Goal: Task Accomplishment & Management: Use online tool/utility

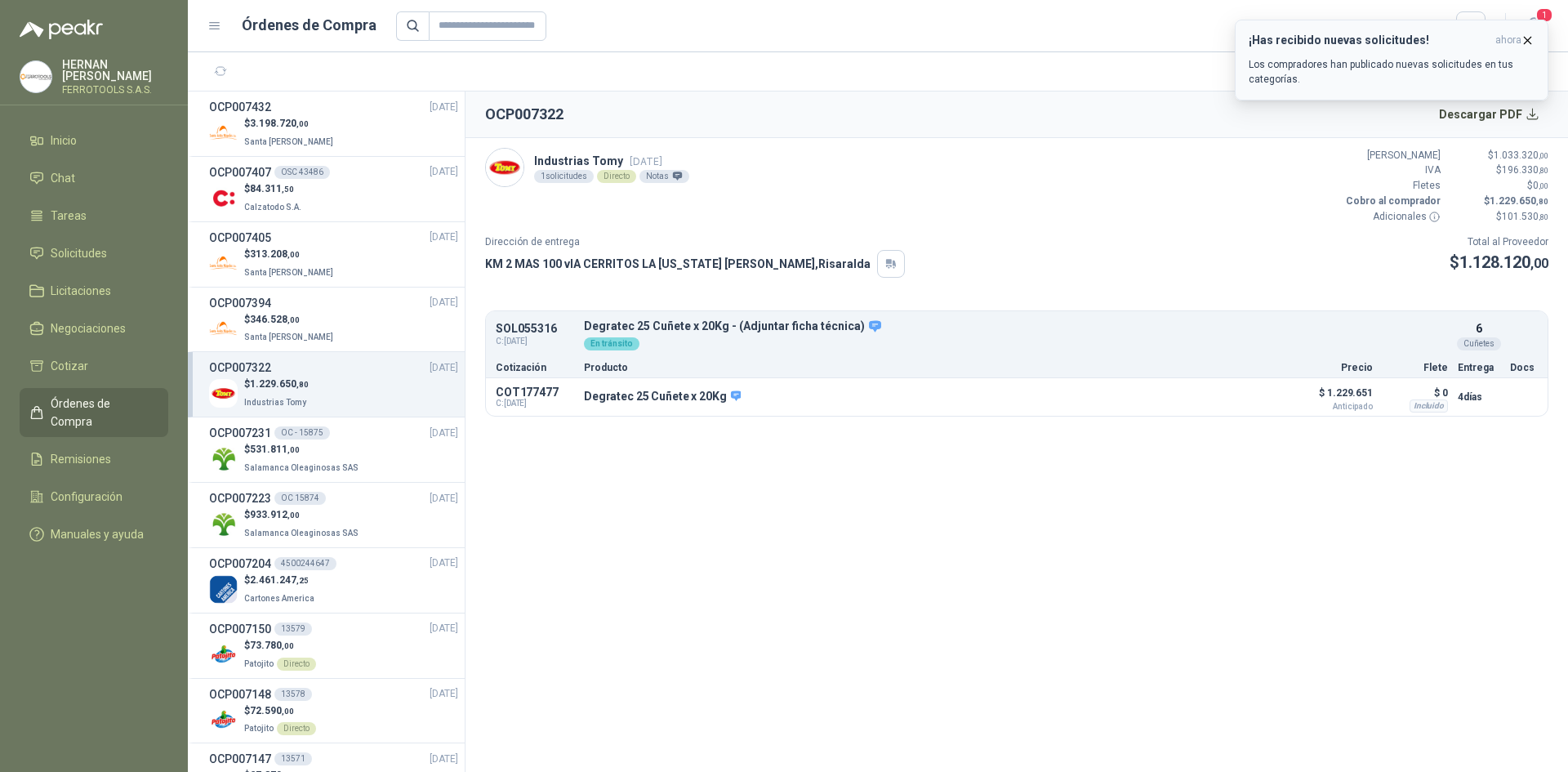
click at [1524, 41] on icon "button" at bounding box center [1527, 40] width 14 height 14
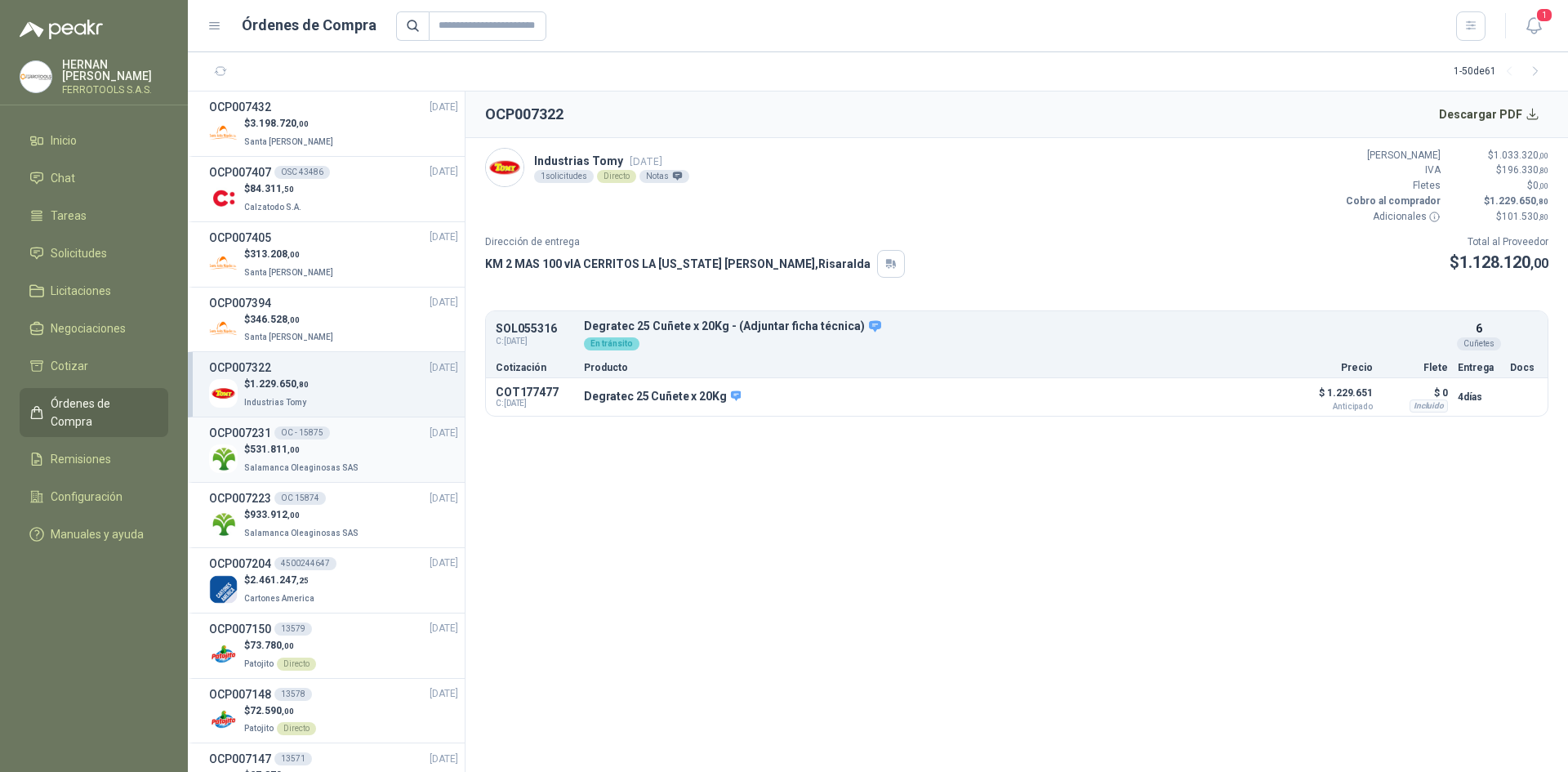
click at [357, 451] on div "$ 531.811 ,00 Salamanca Oleaginosas SAS" at bounding box center [333, 458] width 249 height 33
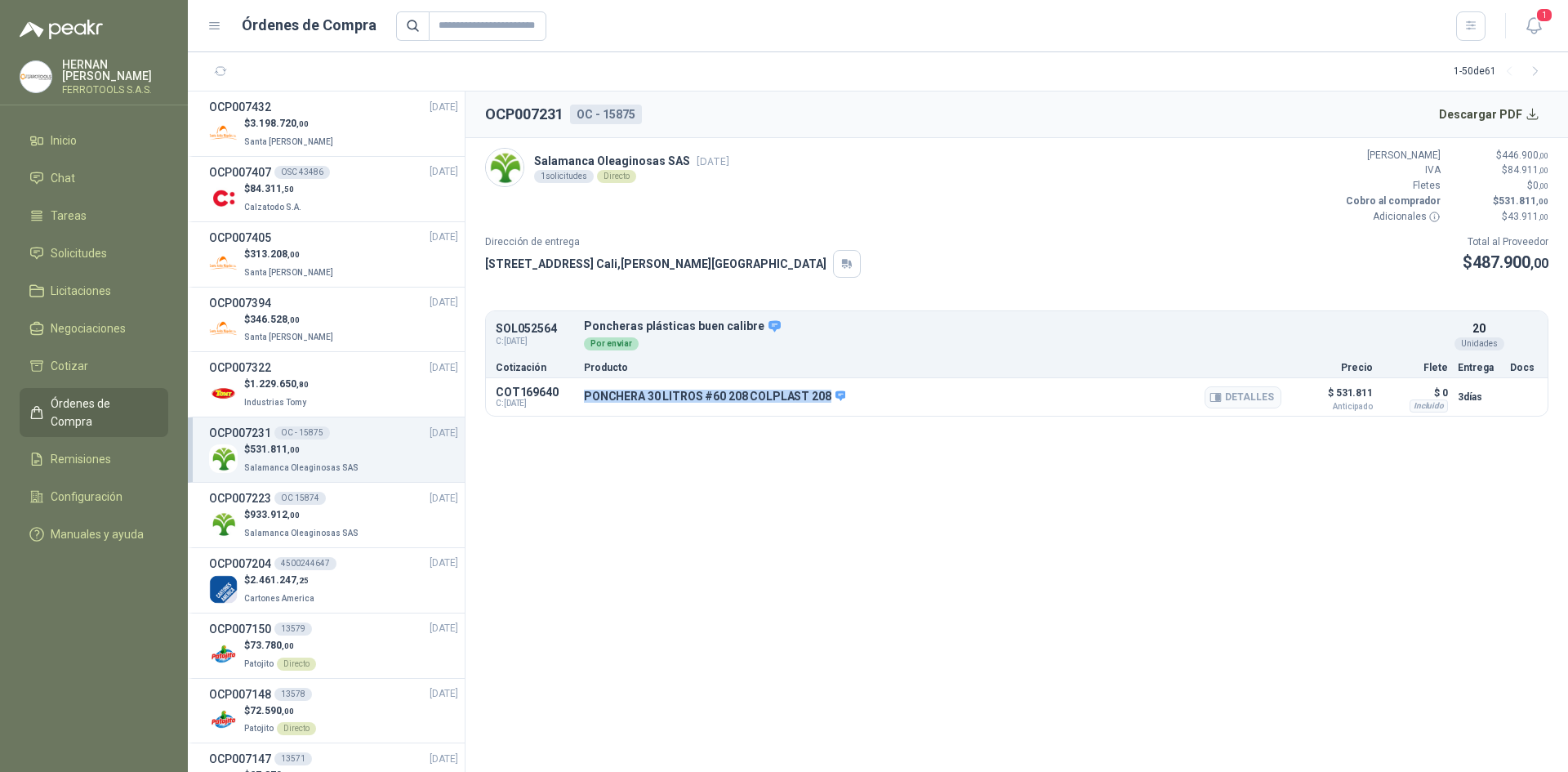
drag, startPoint x: 584, startPoint y: 393, endPoint x: 824, endPoint y: 392, distance: 240.0
click at [824, 392] on p "PONCHERA 30 LITROS #60 208 COLPLAST 208" at bounding box center [714, 396] width 261 height 14
copy p "PONCHERA 30 LITROS #60 208 COLPLAST 208"
click at [1235, 407] on button "Detalles" at bounding box center [1243, 397] width 76 height 22
click at [1235, 396] on button "Detalles" at bounding box center [1243, 397] width 76 height 22
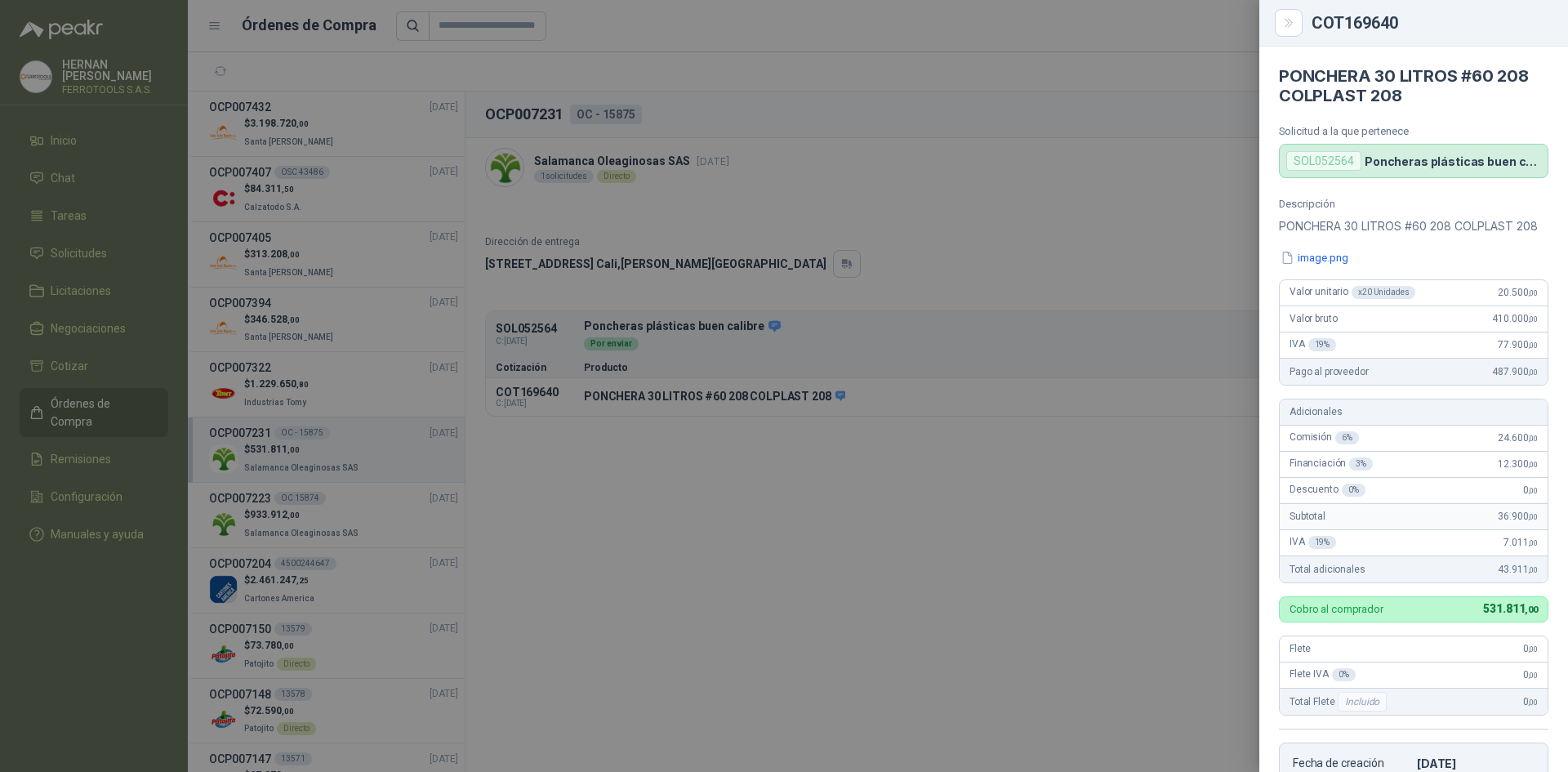
click at [852, 402] on div at bounding box center [784, 386] width 1568 height 772
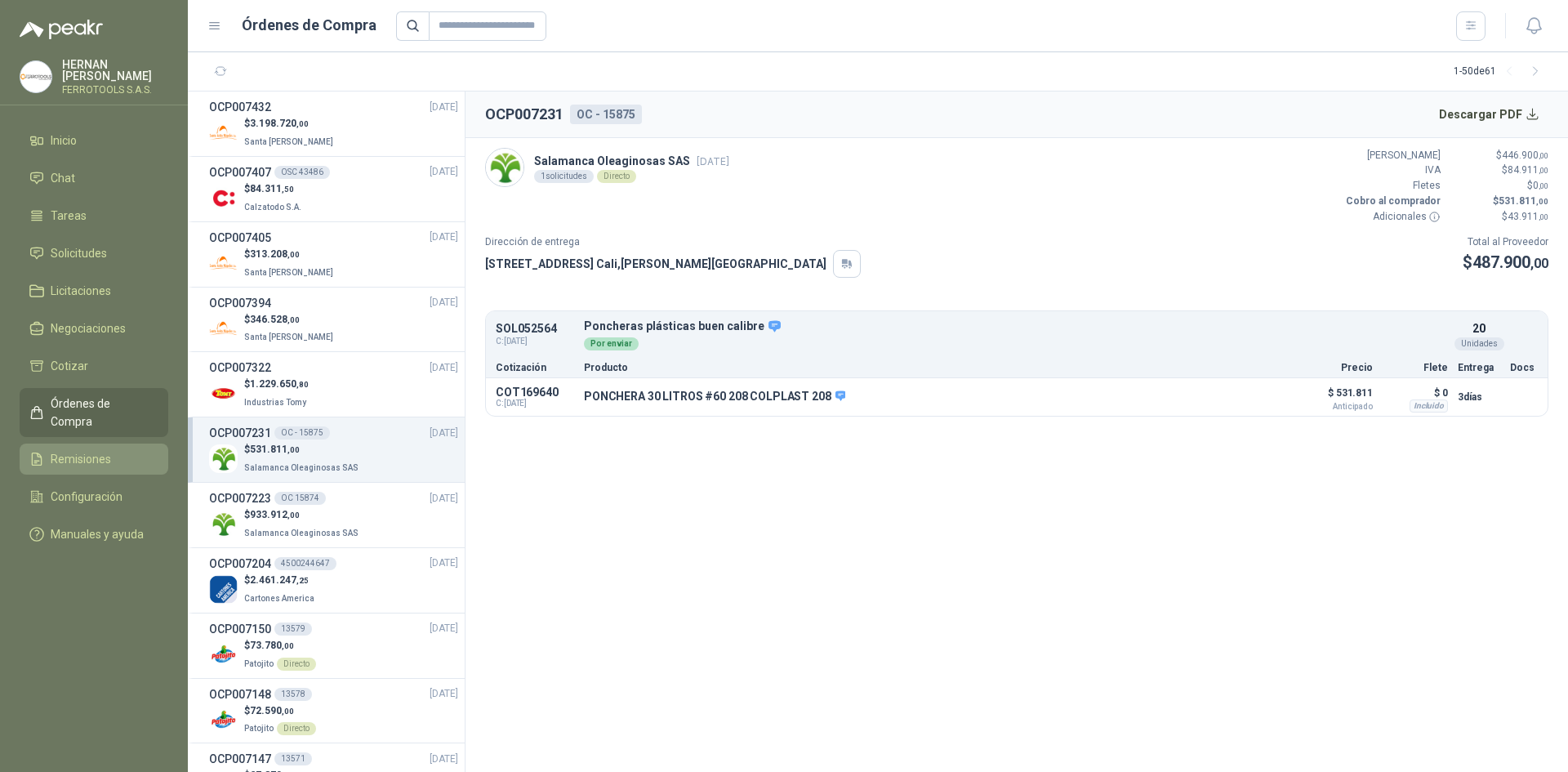
click at [94, 450] on span "Remisiones" at bounding box center [81, 458] width 60 height 18
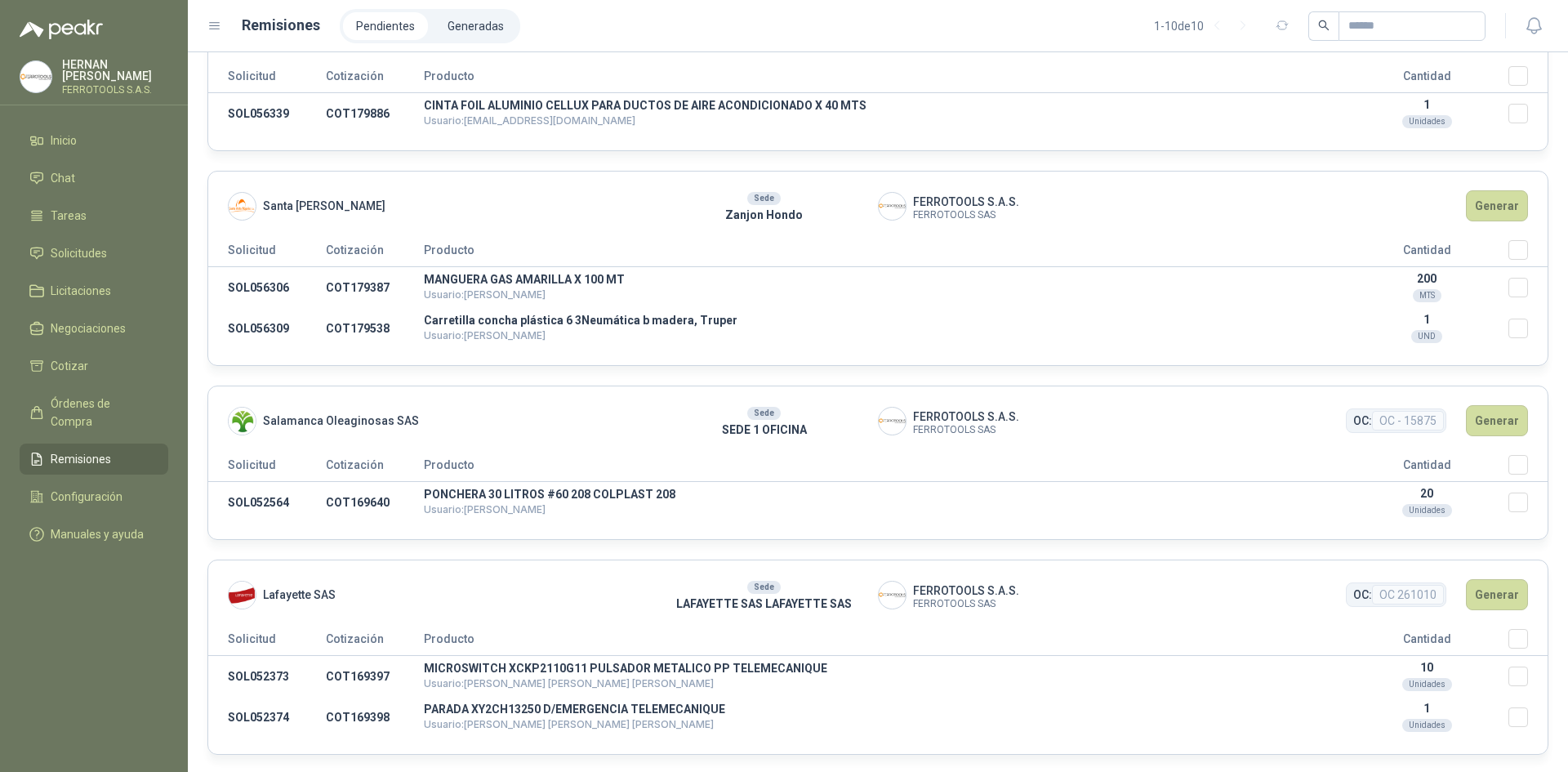
scroll to position [1284, 0]
click at [1498, 423] on button "Generar" at bounding box center [1497, 418] width 62 height 31
click at [1509, 473] on th "Seleccionar/deseleccionar" at bounding box center [1528, 466] width 39 height 27
click at [1492, 419] on button "Generar" at bounding box center [1497, 418] width 62 height 31
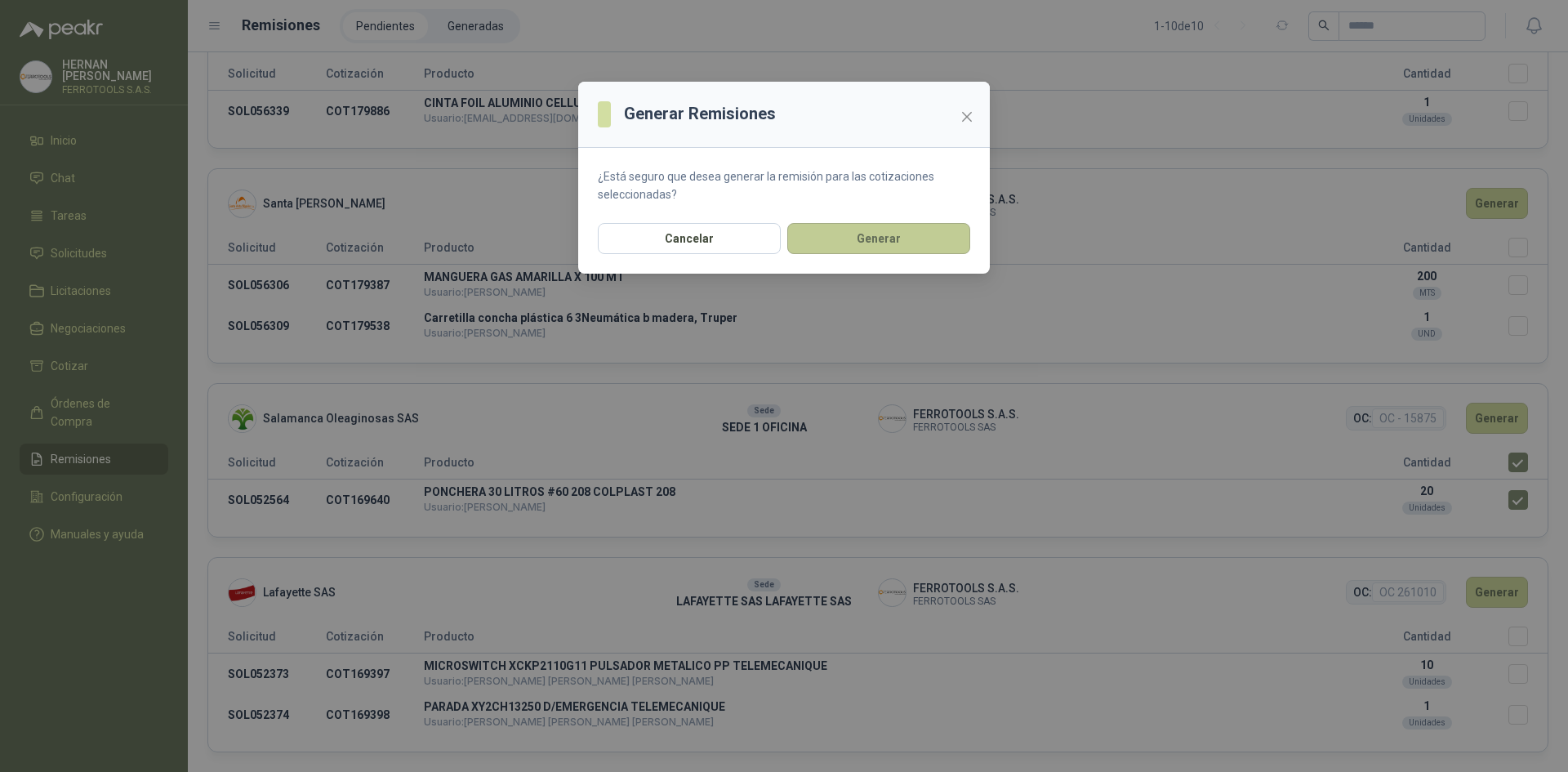
click at [895, 251] on button "Generar" at bounding box center [879, 238] width 183 height 31
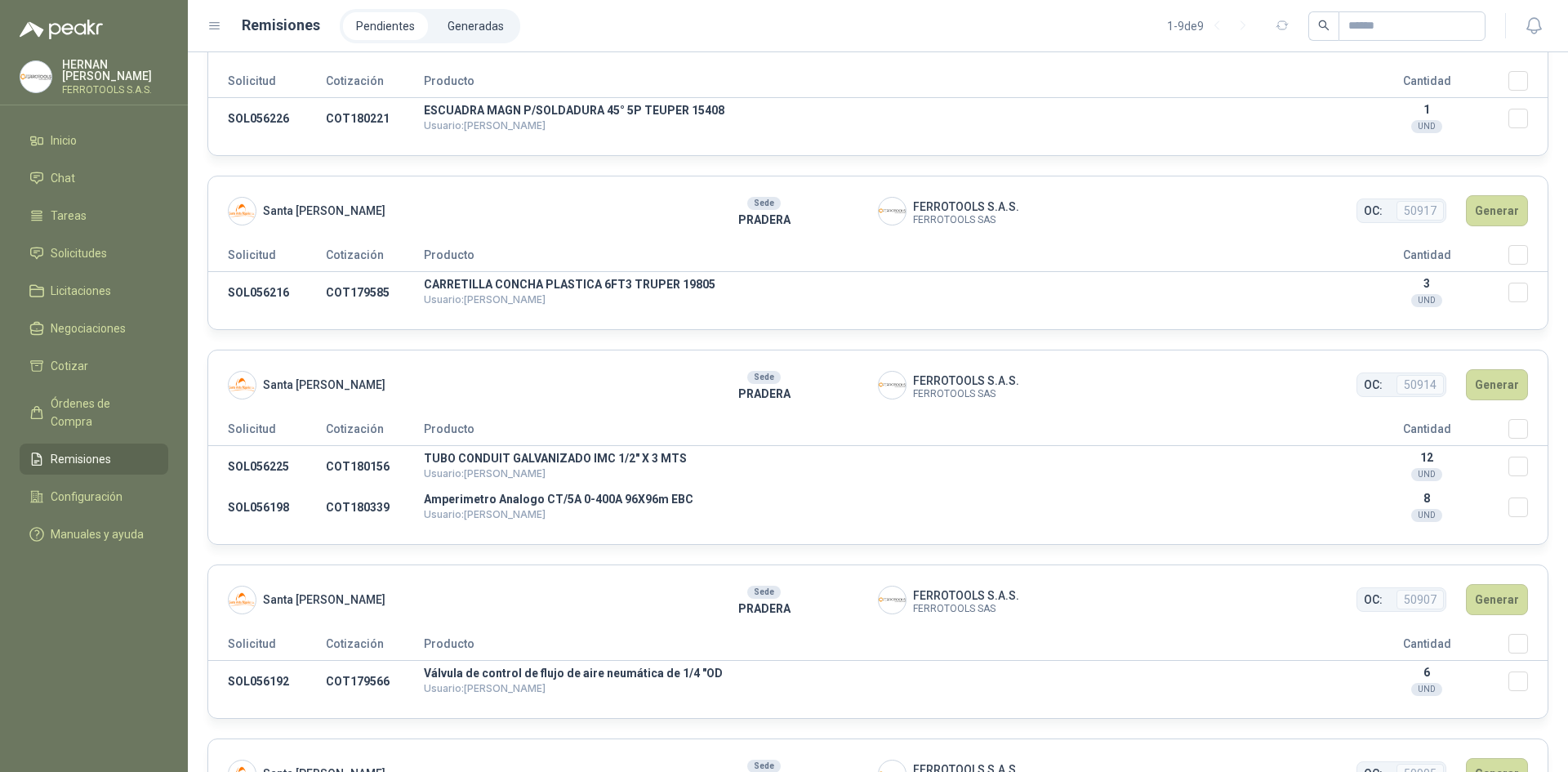
scroll to position [0, 0]
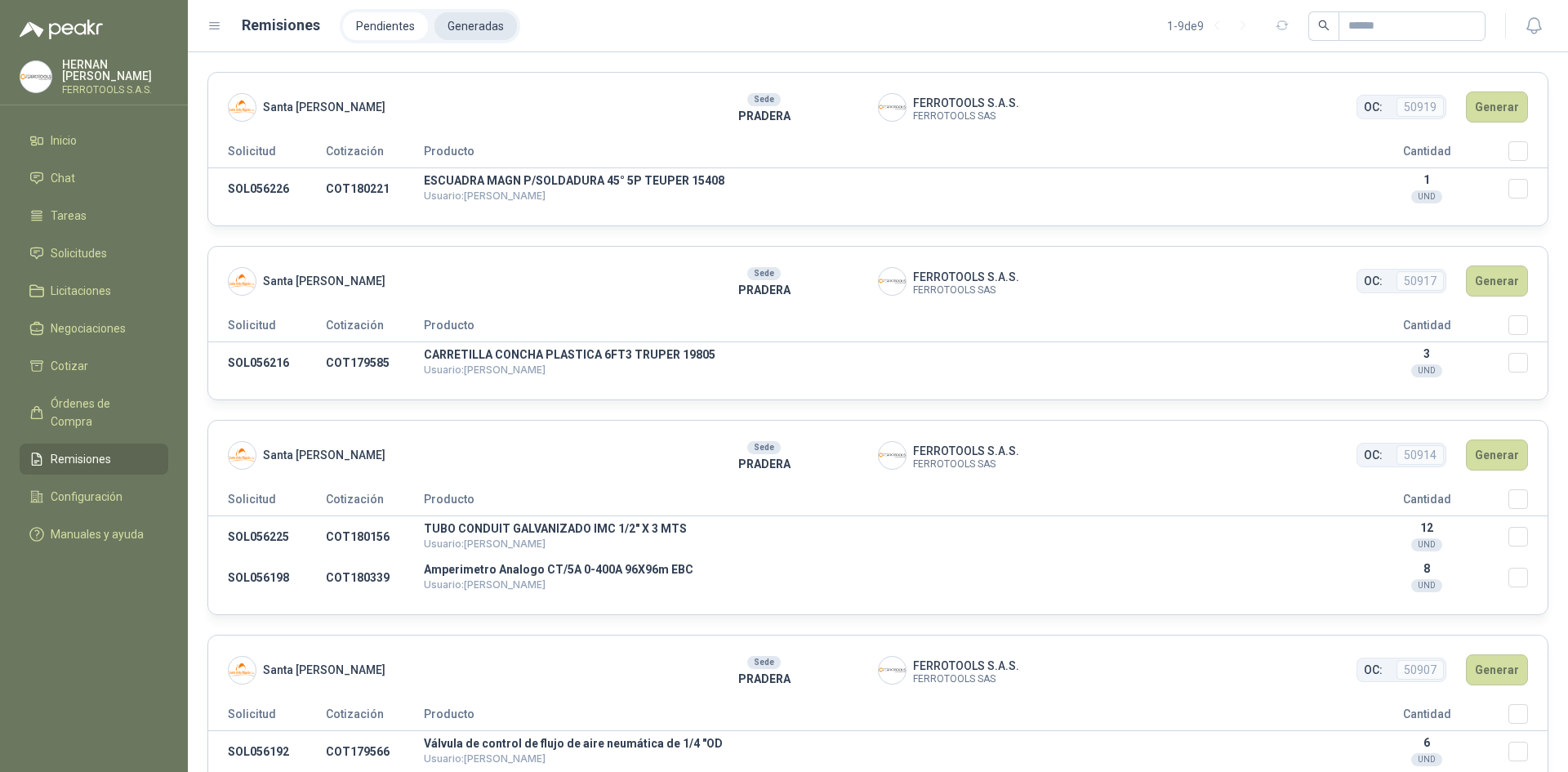
click at [506, 19] on li "Generadas" at bounding box center [475, 25] width 82 height 28
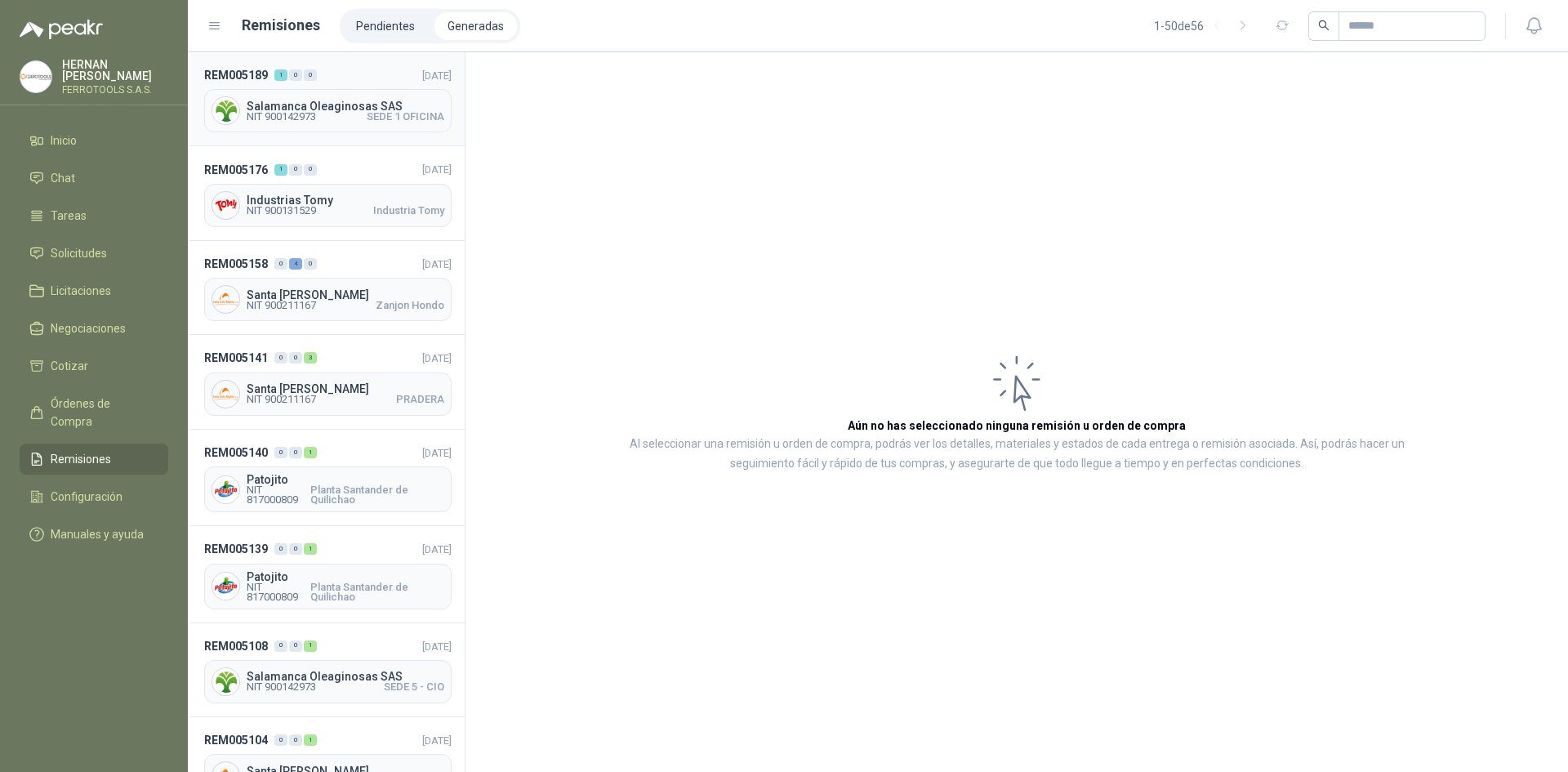
click at [340, 69] on header "REM005189 1 0 0 [DATE]" at bounding box center [328, 75] width 248 height 18
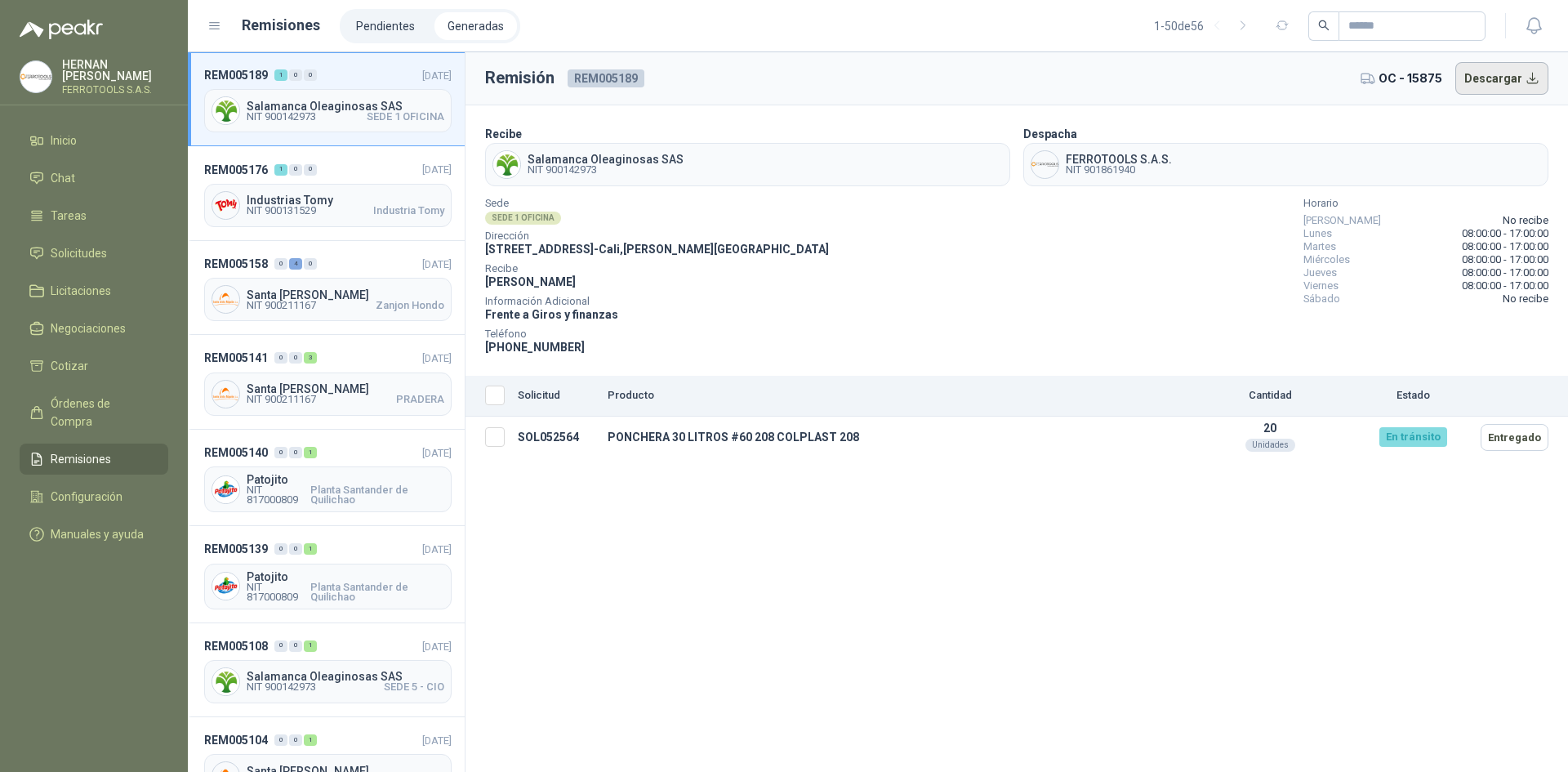
click at [1504, 77] on button "Descargar" at bounding box center [1502, 78] width 94 height 33
